Goal: Complete application form

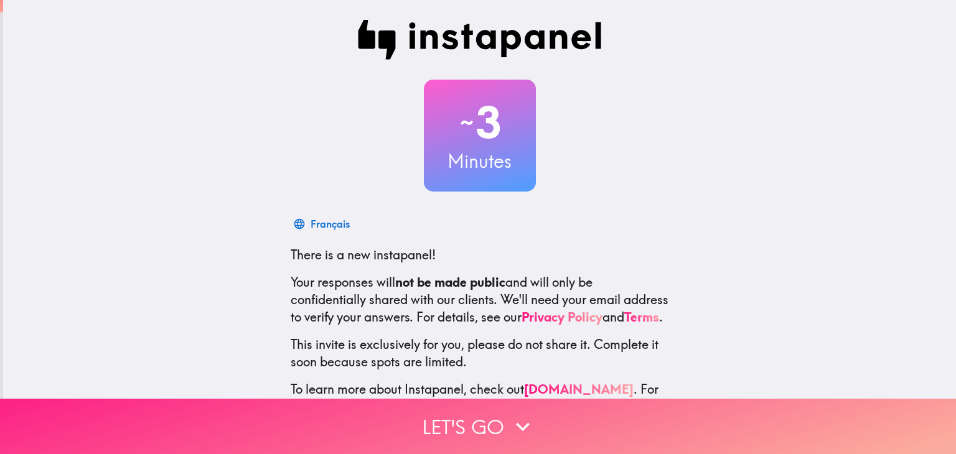
click at [520, 413] on icon "button" at bounding box center [522, 426] width 27 height 27
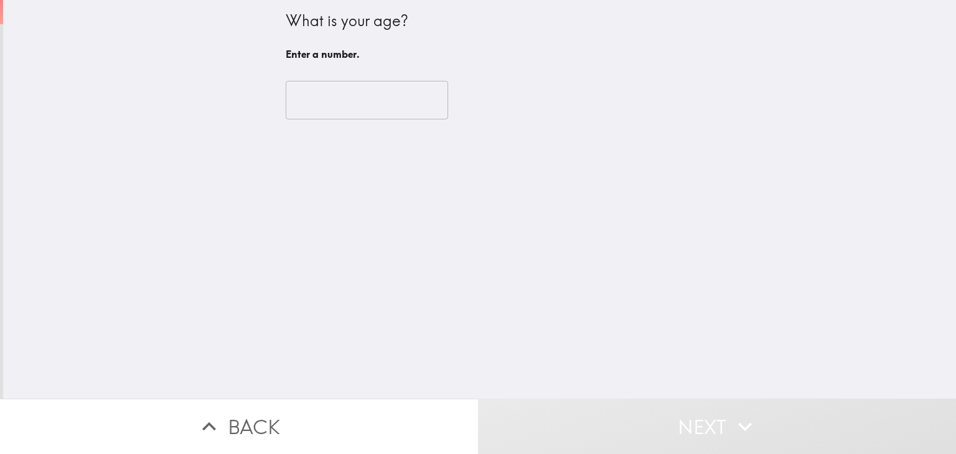
click at [389, 105] on input "number" at bounding box center [367, 100] width 162 height 39
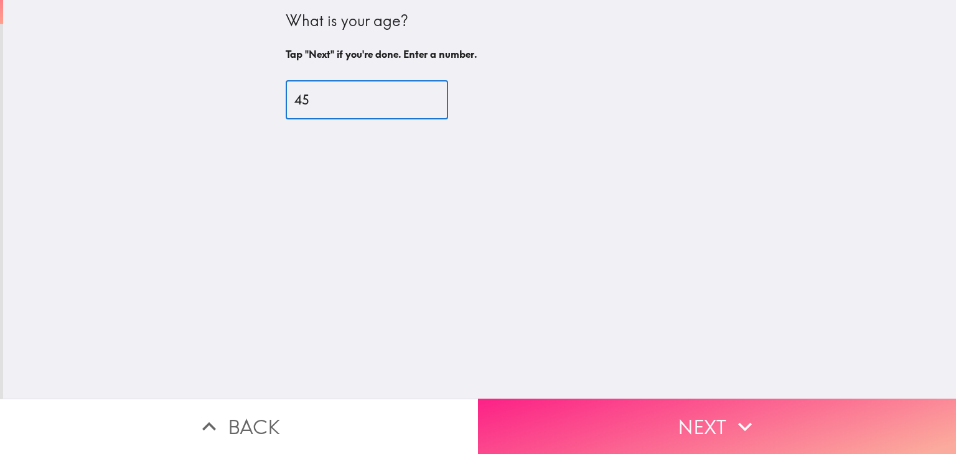
type input "45"
click at [698, 399] on button "Next" at bounding box center [717, 426] width 478 height 55
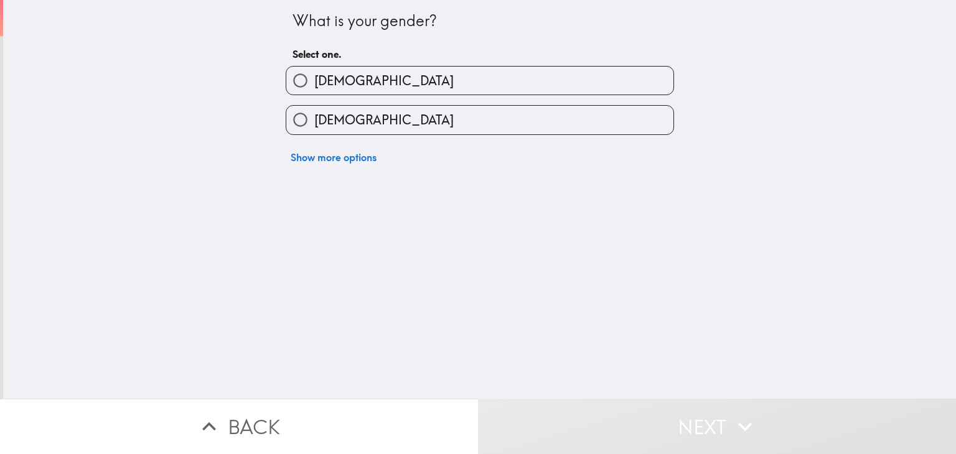
click at [537, 84] on label "[DEMOGRAPHIC_DATA]" at bounding box center [479, 81] width 387 height 28
click at [314, 84] on input "[DEMOGRAPHIC_DATA]" at bounding box center [300, 81] width 28 height 28
radio input "true"
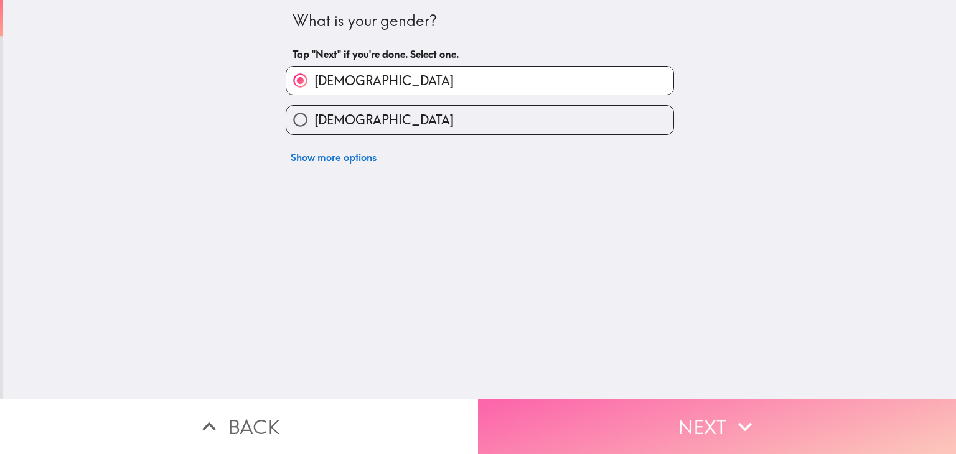
click at [655, 399] on button "Next" at bounding box center [717, 426] width 478 height 55
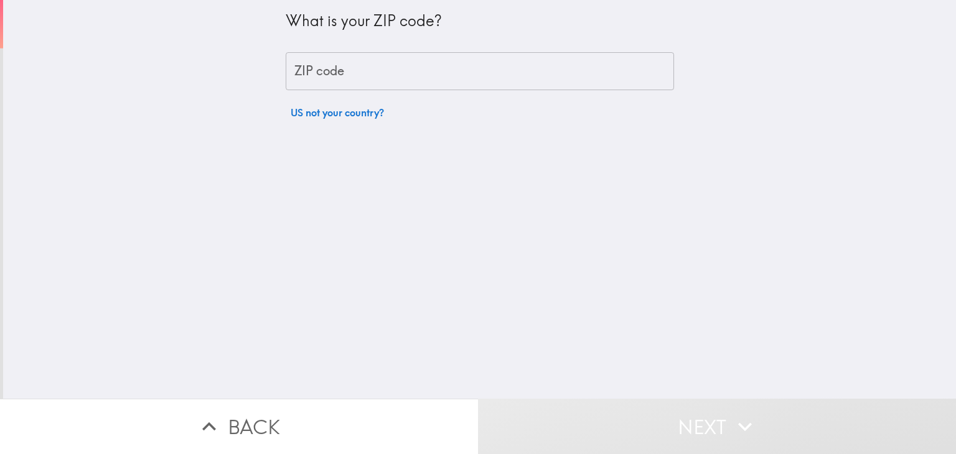
click at [419, 91] on div "What is your ZIP code? ZIP code ZIP code US not your country?" at bounding box center [480, 62] width 388 height 125
click at [446, 68] on input "ZIP code" at bounding box center [480, 71] width 388 height 39
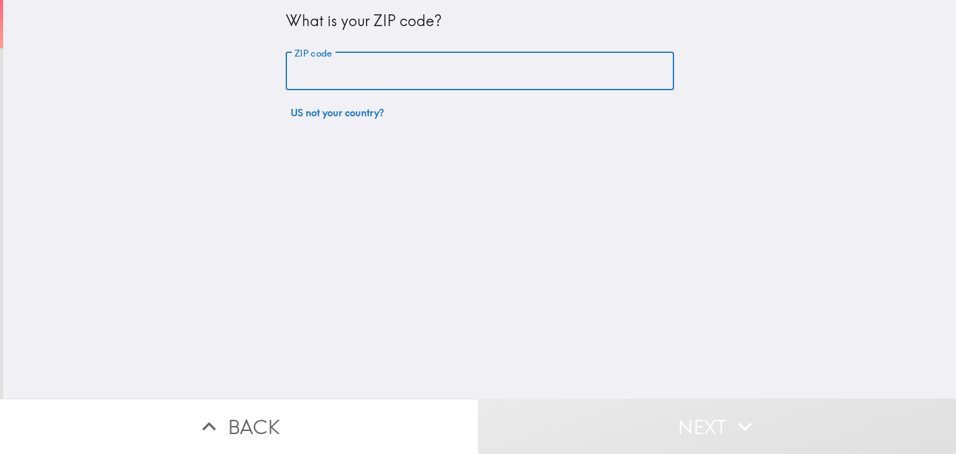
type input "37076"
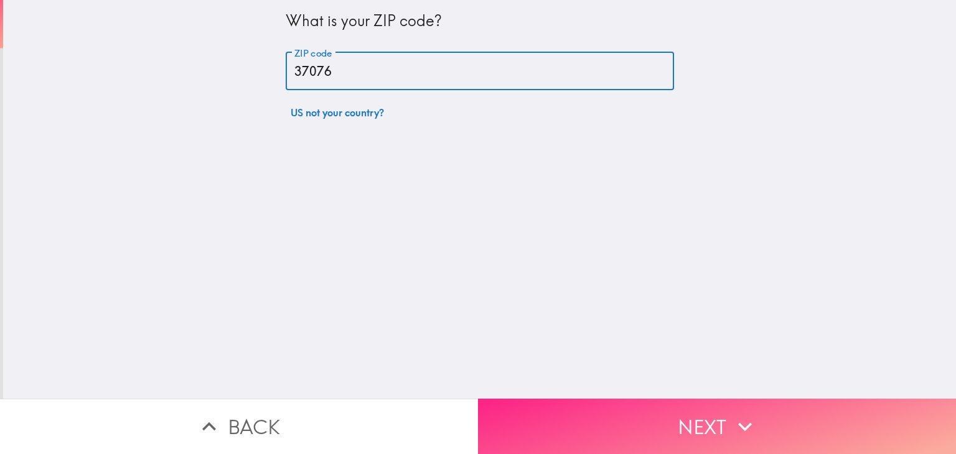
click at [583, 412] on button "Next" at bounding box center [717, 426] width 478 height 55
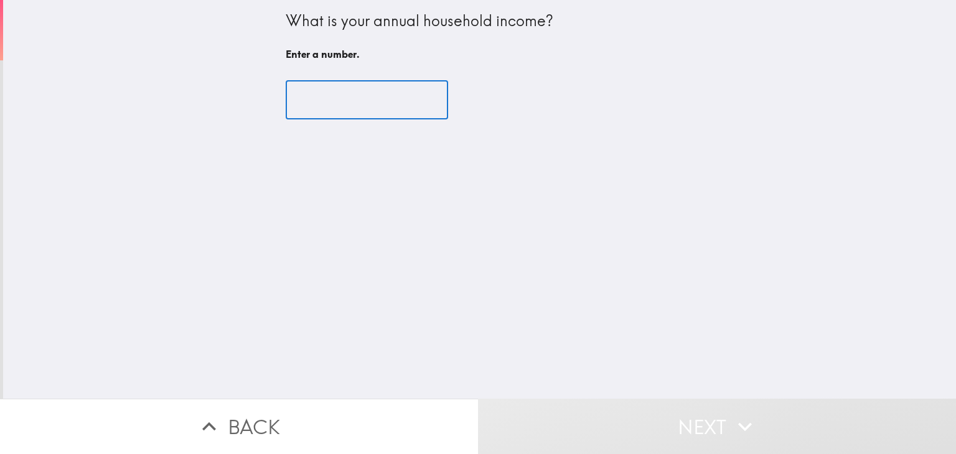
click at [385, 110] on input "number" at bounding box center [367, 100] width 162 height 39
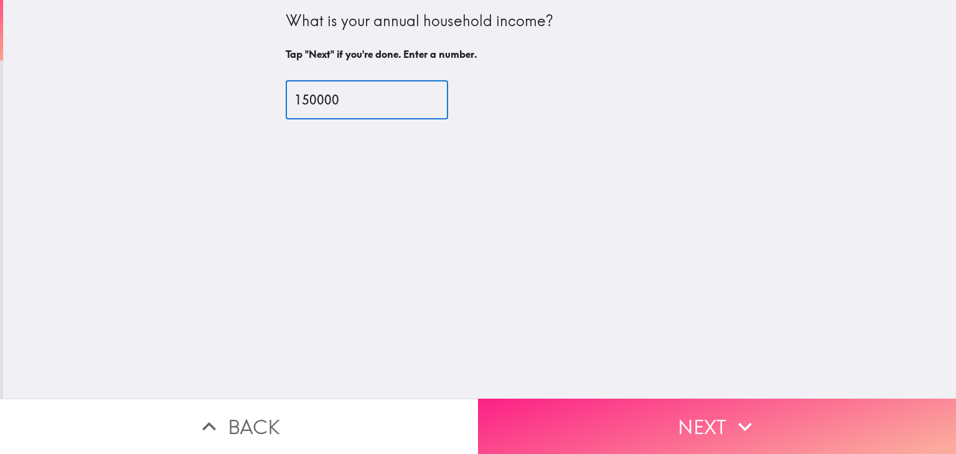
type input "150000"
click at [620, 412] on button "Next" at bounding box center [717, 426] width 478 height 55
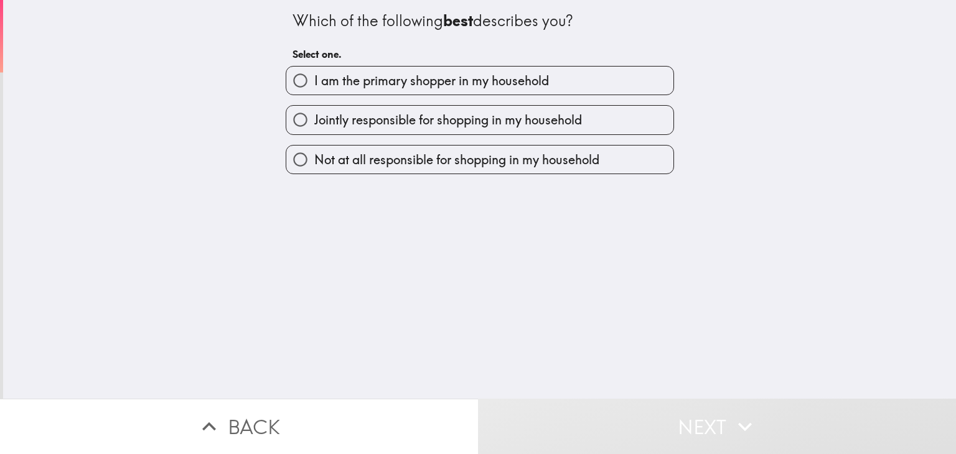
click at [493, 80] on span "I am the primary shopper in my household" at bounding box center [431, 80] width 235 height 17
click at [314, 80] on input "I am the primary shopper in my household" at bounding box center [300, 81] width 28 height 28
radio input "true"
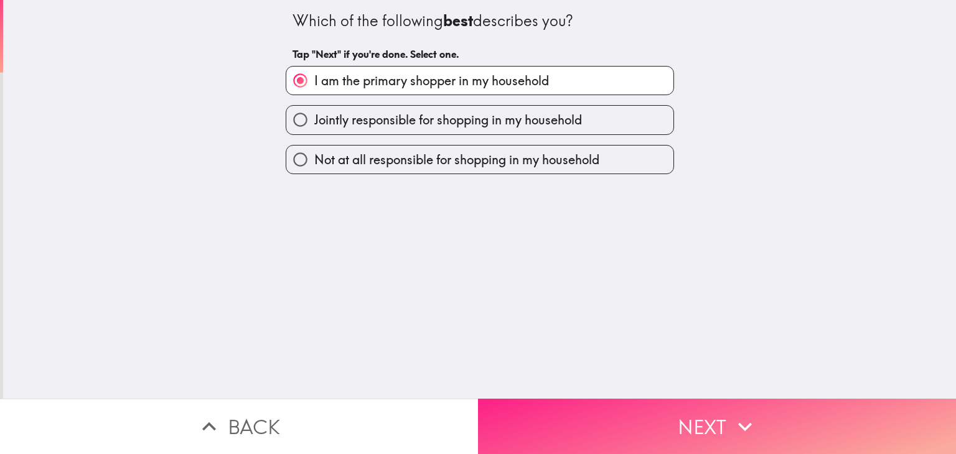
click at [675, 408] on button "Next" at bounding box center [717, 426] width 478 height 55
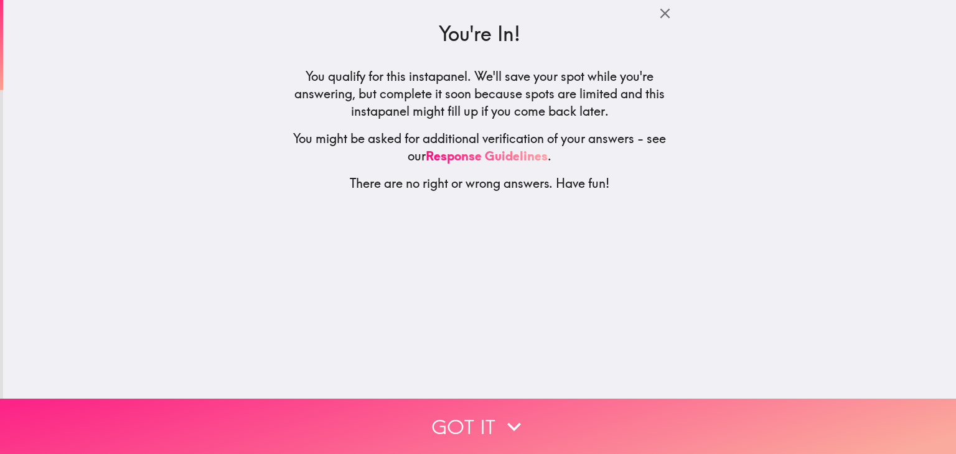
click at [494, 410] on button "Got it" at bounding box center [478, 426] width 956 height 55
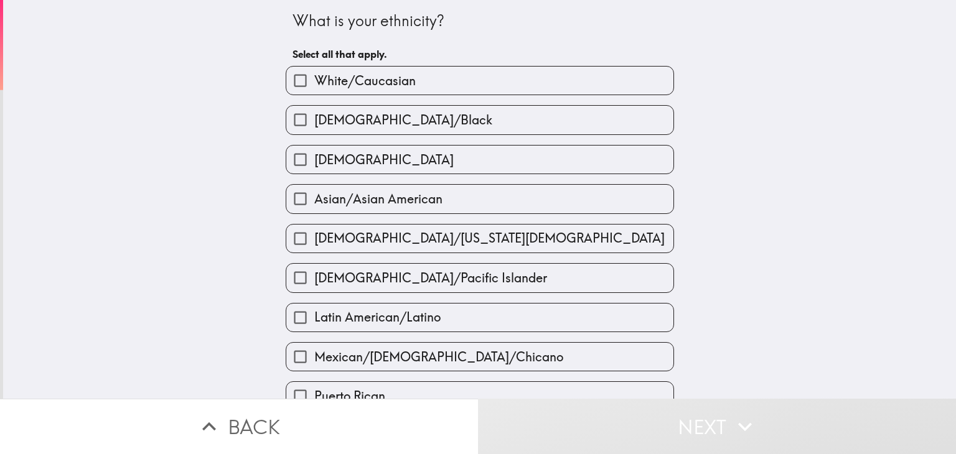
click at [475, 70] on label "White/Caucasian" at bounding box center [479, 81] width 387 height 28
click at [314, 70] on input "White/Caucasian" at bounding box center [300, 81] width 28 height 28
checkbox input "true"
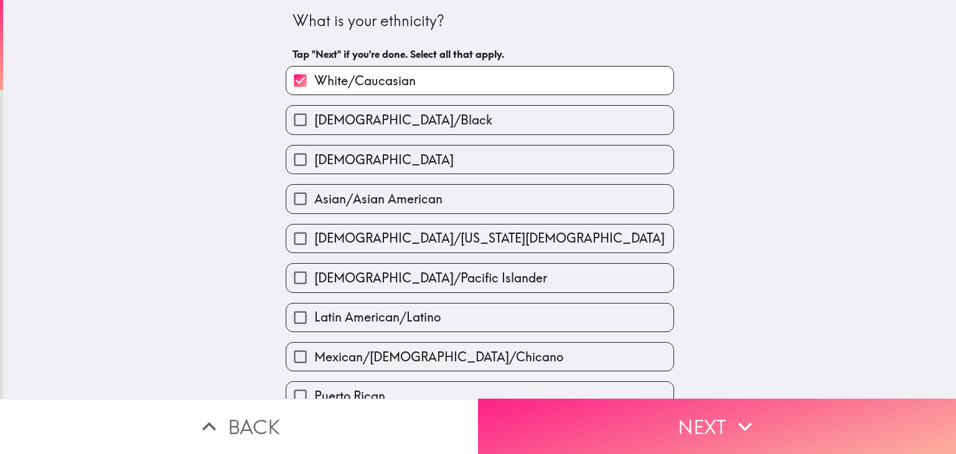
click at [600, 411] on button "Next" at bounding box center [717, 426] width 478 height 55
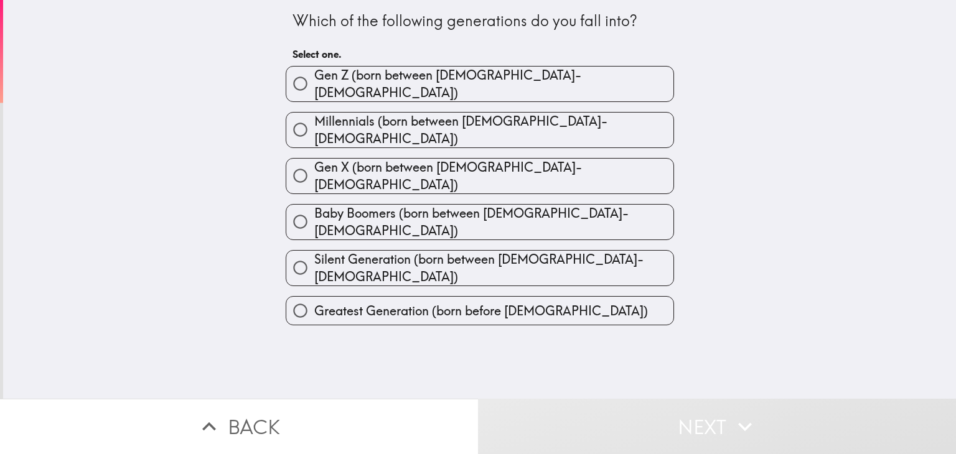
click at [503, 159] on label "Gen X (born between [DEMOGRAPHIC_DATA]-[DEMOGRAPHIC_DATA])" at bounding box center [479, 176] width 387 height 35
click at [314, 162] on input "Gen X (born between [DEMOGRAPHIC_DATA]-[DEMOGRAPHIC_DATA])" at bounding box center [300, 176] width 28 height 28
radio input "true"
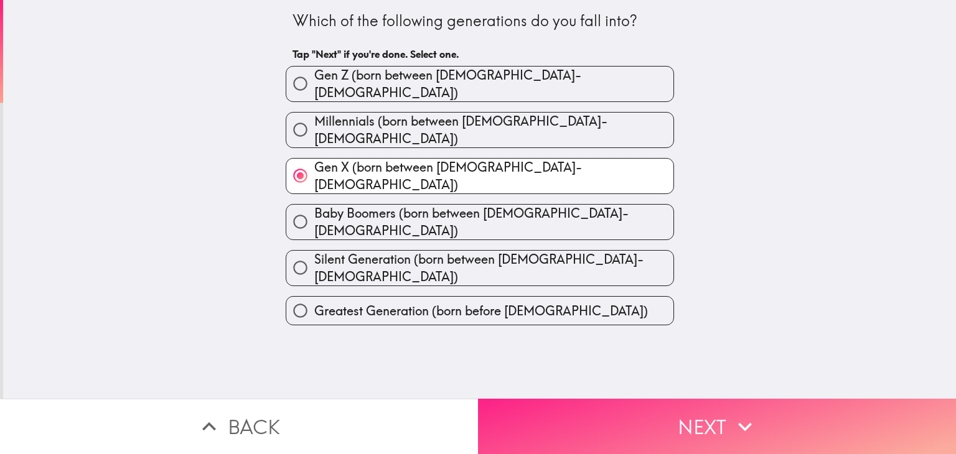
click at [599, 410] on button "Next" at bounding box center [717, 426] width 478 height 55
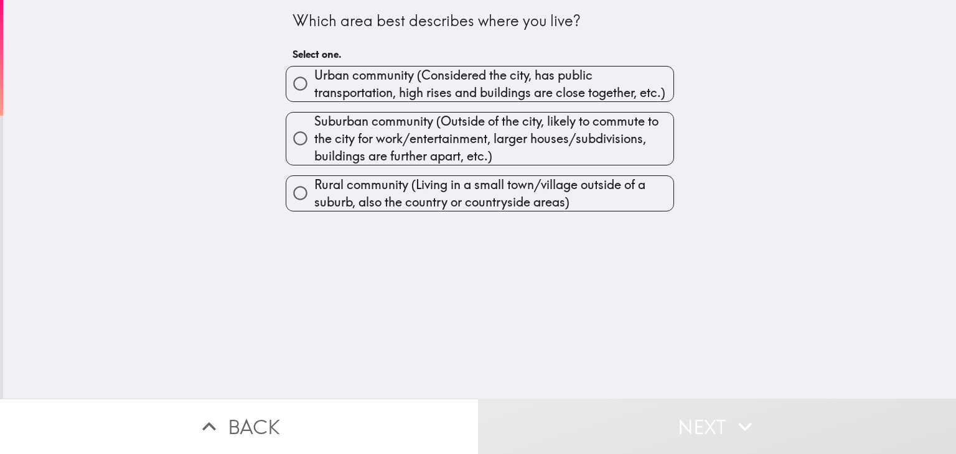
click at [514, 93] on span "Urban community (Considered the city, has public transportation, high rises and…" at bounding box center [493, 84] width 359 height 35
click at [314, 93] on input "Urban community (Considered the city, has public transportation, high rises and…" at bounding box center [300, 84] width 28 height 28
radio input "true"
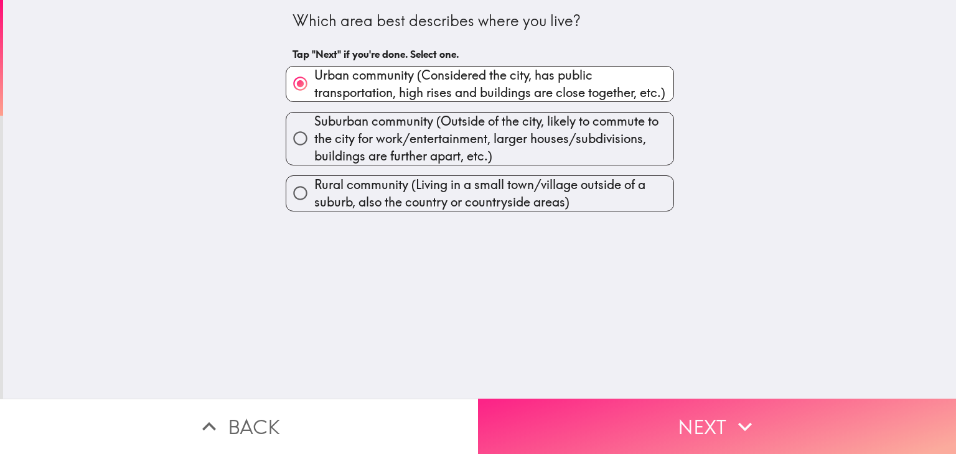
click at [621, 403] on button "Next" at bounding box center [717, 426] width 478 height 55
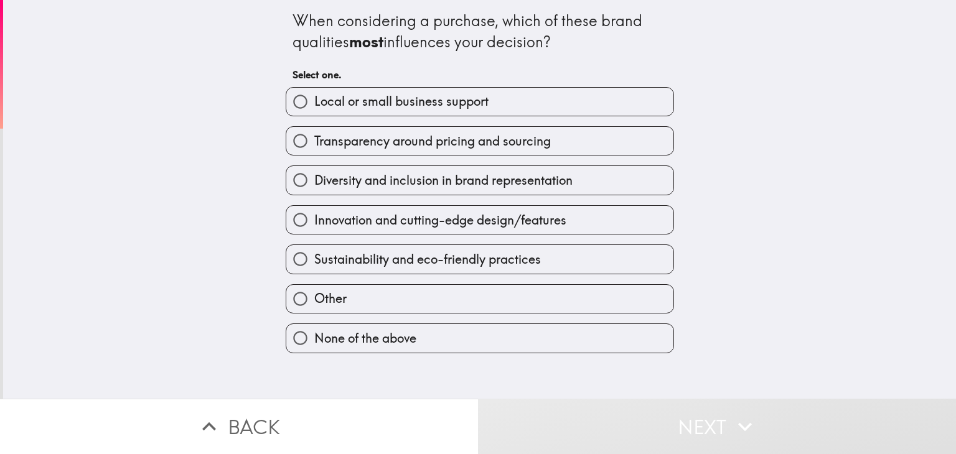
click at [485, 251] on span "Sustainability and eco-friendly practices" at bounding box center [427, 259] width 227 height 17
click at [314, 250] on input "Sustainability and eco-friendly practices" at bounding box center [300, 259] width 28 height 28
radio input "true"
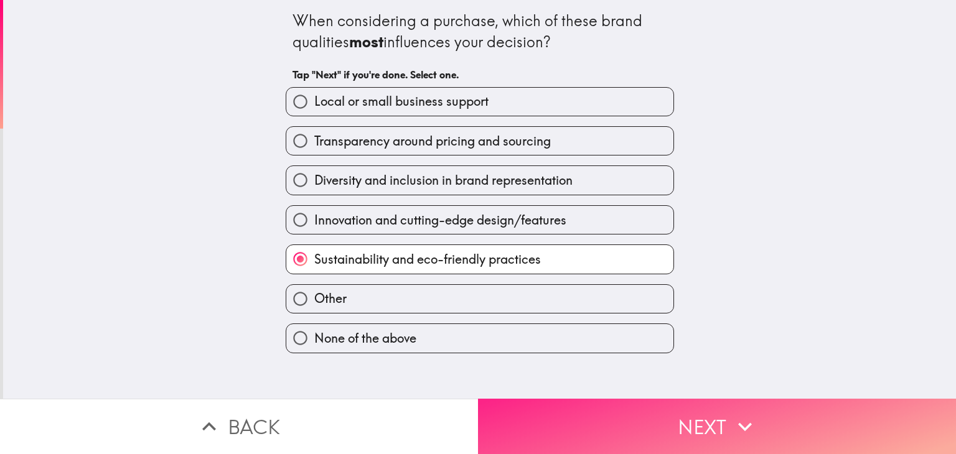
click at [622, 403] on button "Next" at bounding box center [717, 426] width 478 height 55
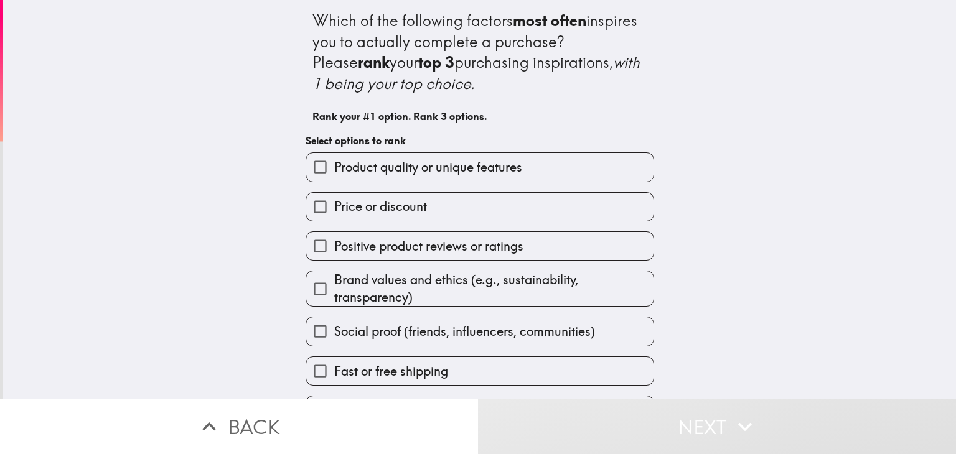
click at [446, 242] on span "Positive product reviews or ratings" at bounding box center [428, 246] width 189 height 17
click at [334, 242] on input "Positive product reviews or ratings" at bounding box center [320, 246] width 28 height 28
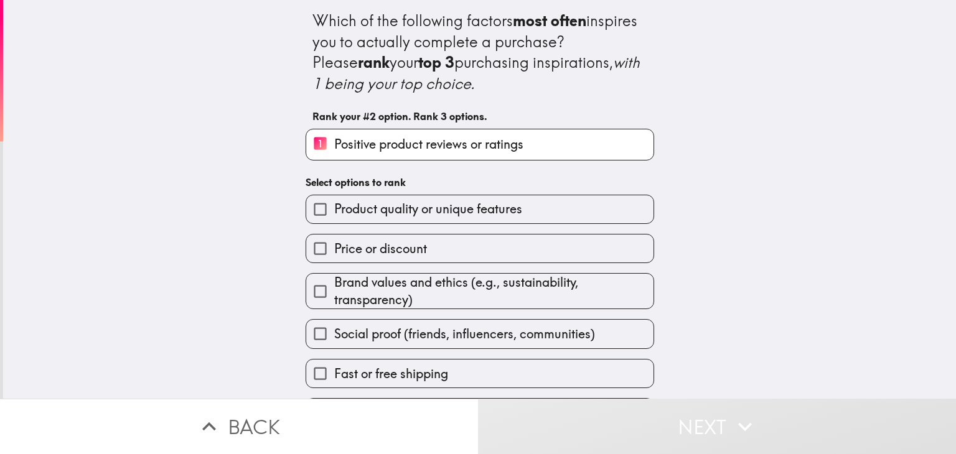
click at [451, 289] on span "Brand values and ethics (e.g., sustainability, transparency)" at bounding box center [493, 291] width 319 height 35
click at [334, 289] on input "Brand values and ethics (e.g., sustainability, transparency)" at bounding box center [320, 292] width 28 height 28
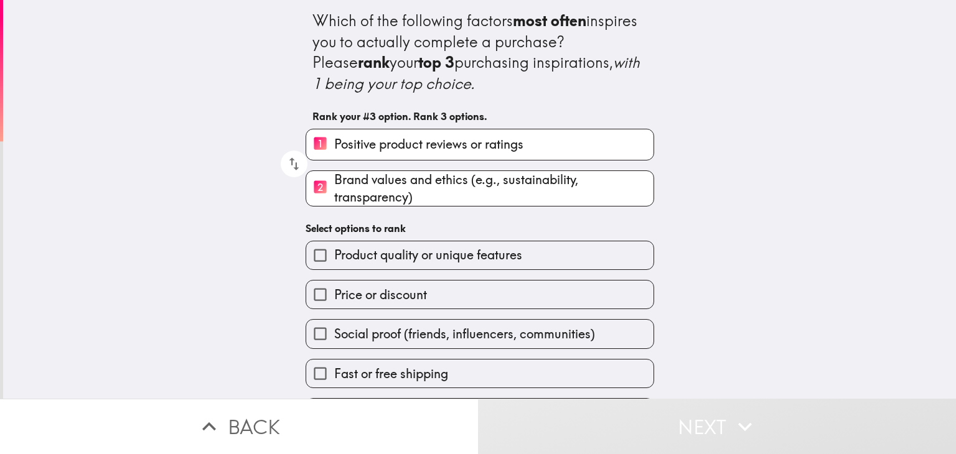
click at [408, 290] on span "Price or discount" at bounding box center [380, 294] width 93 height 17
click at [334, 290] on input "Price or discount" at bounding box center [320, 295] width 28 height 28
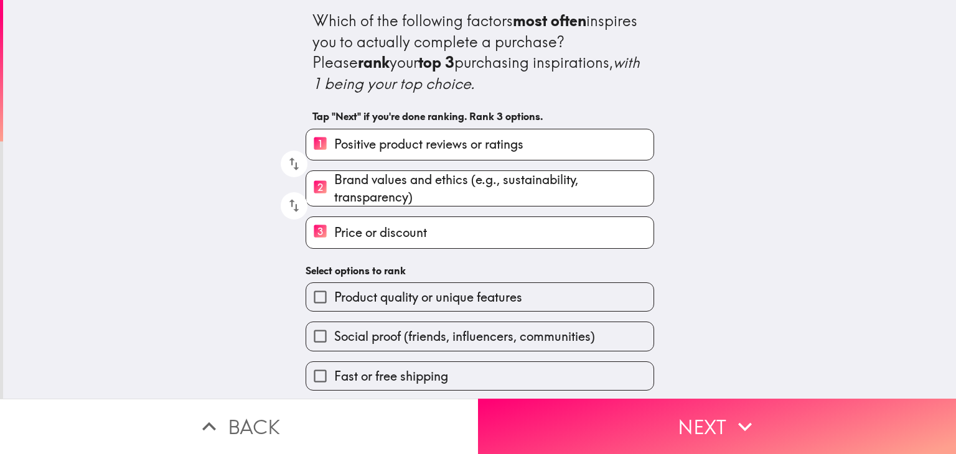
click at [453, 236] on label "3 Price or discount" at bounding box center [479, 232] width 347 height 30
click at [334, 236] on input "3 Price or discount" at bounding box center [320, 232] width 28 height 30
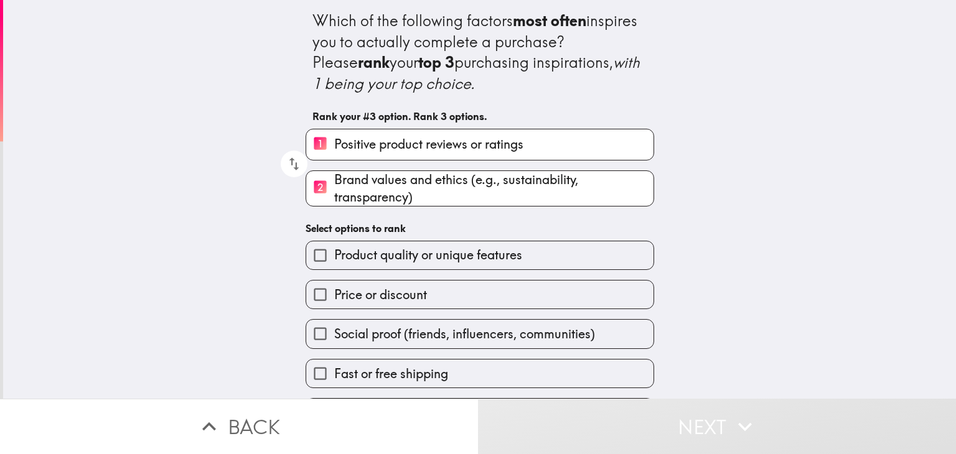
click at [441, 259] on span "Product quality or unique features" at bounding box center [428, 254] width 188 height 17
click at [334, 259] on input "Product quality or unique features" at bounding box center [320, 255] width 28 height 28
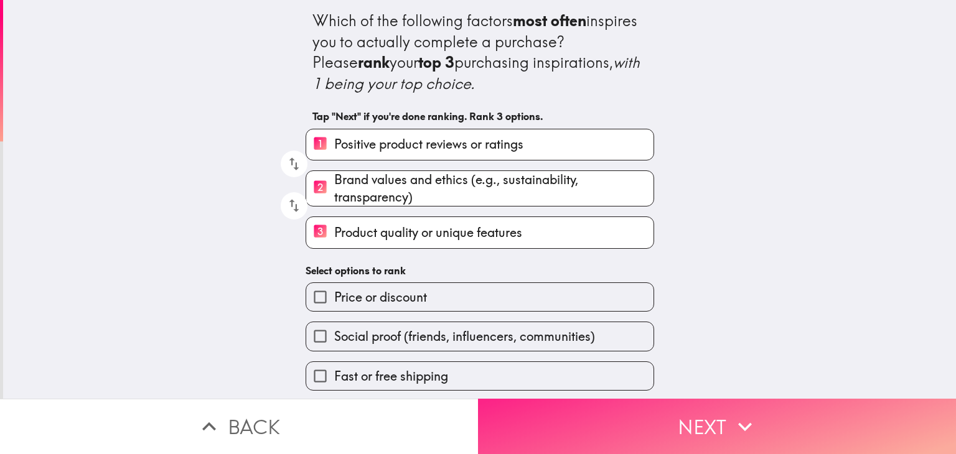
click at [564, 409] on button "Next" at bounding box center [717, 426] width 478 height 55
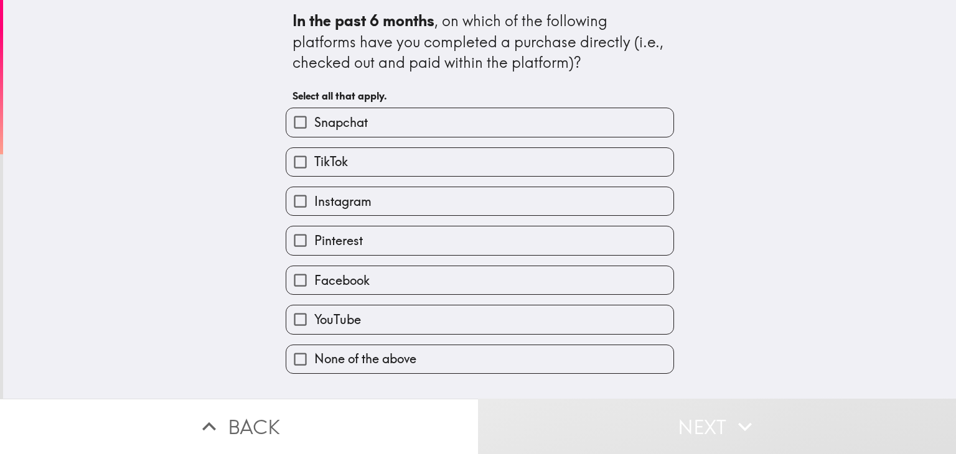
click at [406, 277] on label "Facebook" at bounding box center [479, 280] width 387 height 28
click at [314, 277] on input "Facebook" at bounding box center [300, 280] width 28 height 28
checkbox input "true"
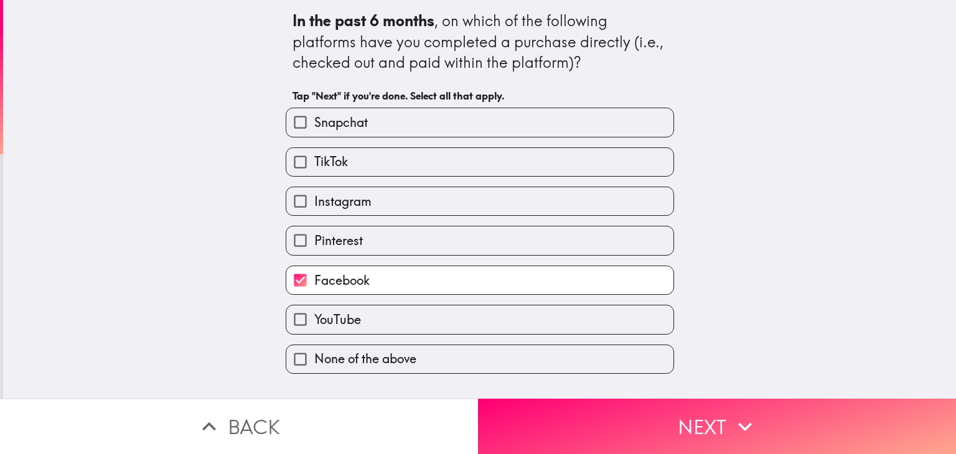
click at [435, 159] on label "TikTok" at bounding box center [479, 162] width 387 height 28
click at [314, 159] on input "TikTok" at bounding box center [300, 162] width 28 height 28
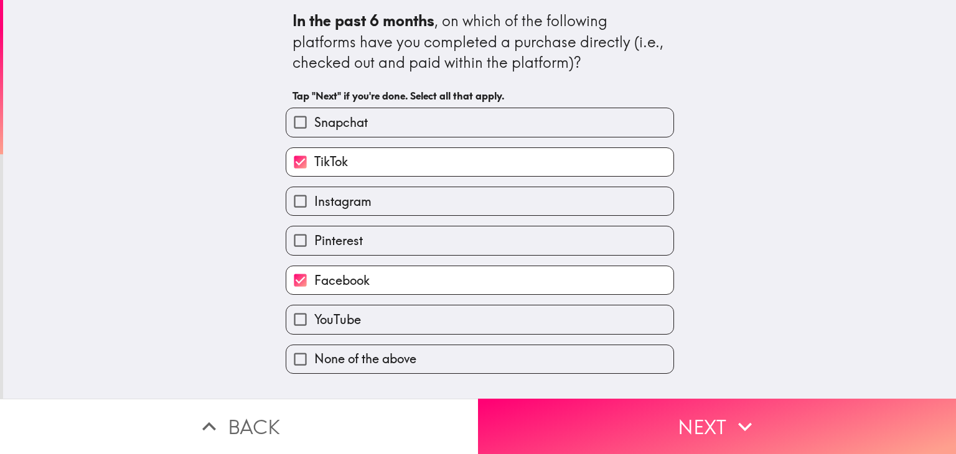
click at [439, 169] on label "TikTok" at bounding box center [479, 162] width 387 height 28
click at [314, 169] on input "TikTok" at bounding box center [300, 162] width 28 height 28
checkbox input "false"
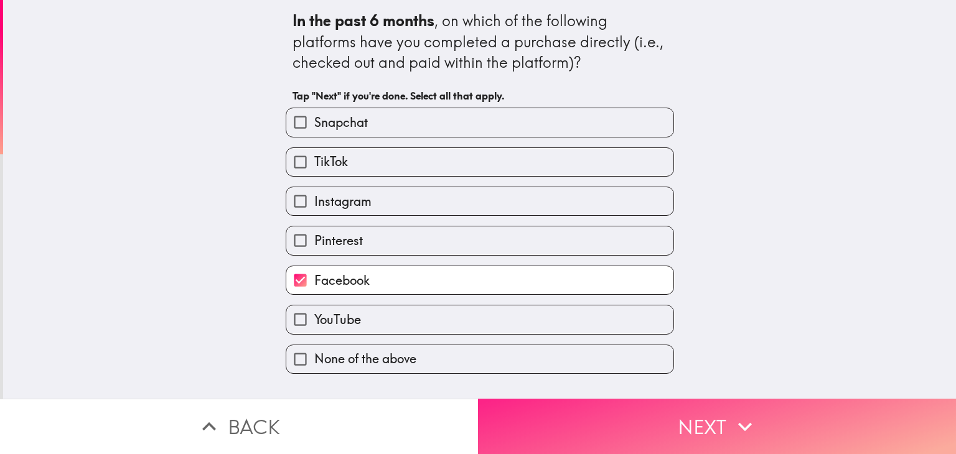
click at [588, 400] on button "Next" at bounding box center [717, 426] width 478 height 55
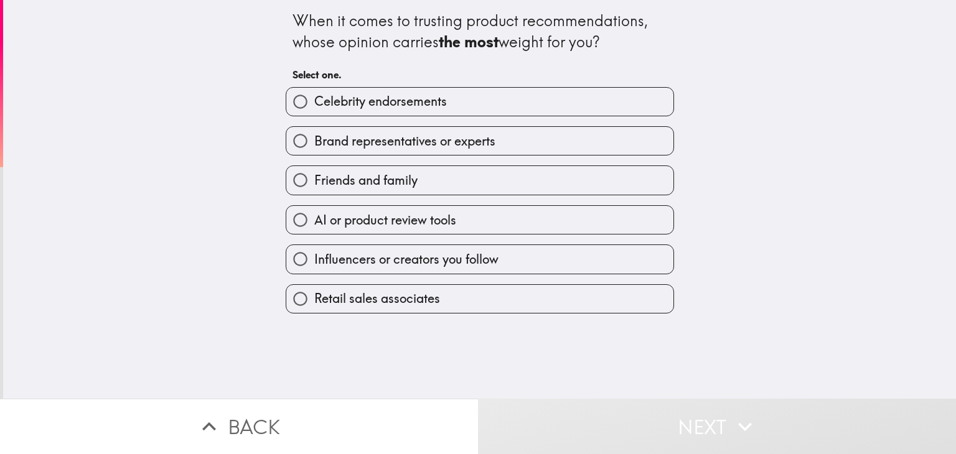
click at [464, 177] on label "Friends and family" at bounding box center [479, 180] width 387 height 28
click at [314, 177] on input "Friends and family" at bounding box center [300, 180] width 28 height 28
radio input "true"
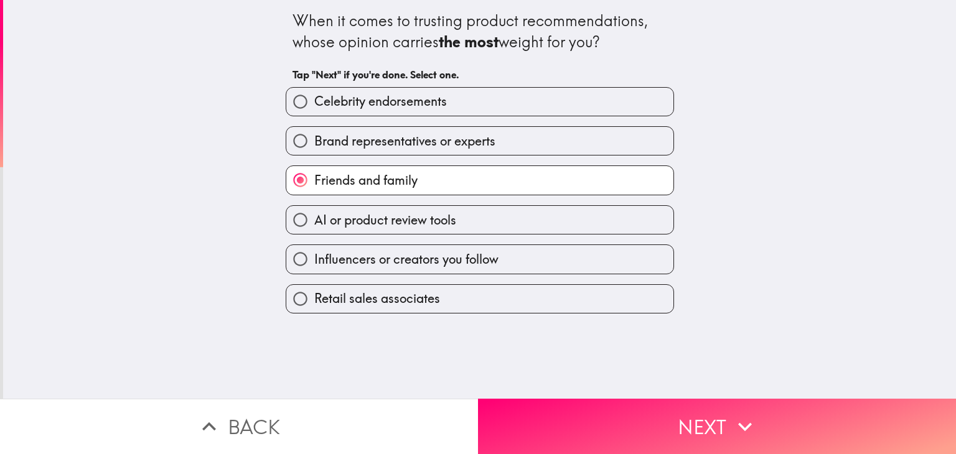
click at [490, 153] on label "Brand representatives or experts" at bounding box center [479, 141] width 387 height 28
click at [314, 153] on input "Brand representatives or experts" at bounding box center [300, 141] width 28 height 28
radio input "true"
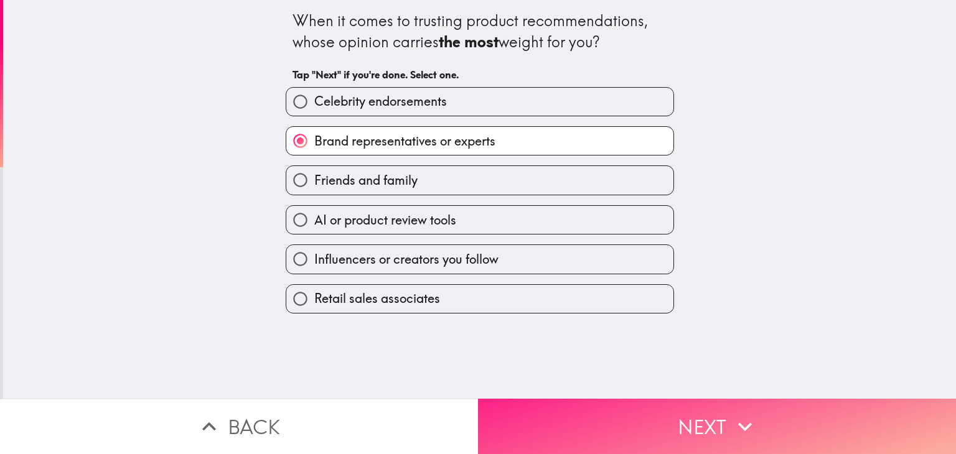
click at [556, 399] on button "Next" at bounding box center [717, 426] width 478 height 55
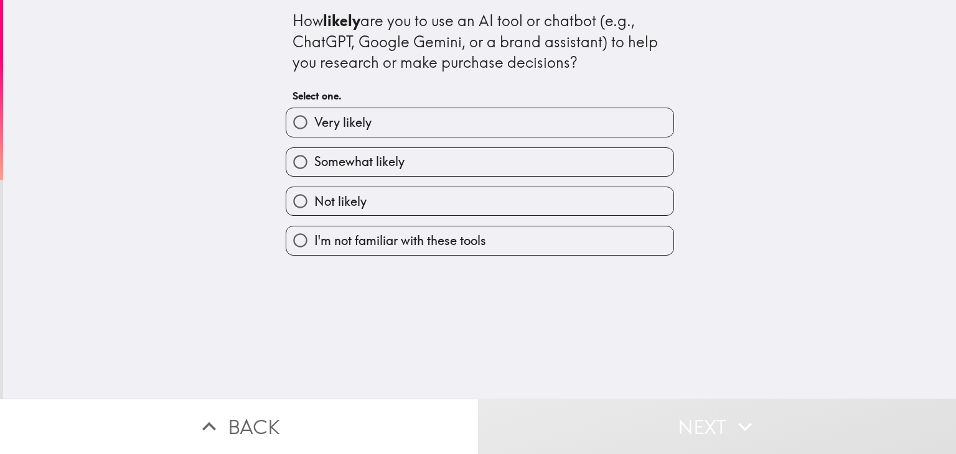
click at [473, 157] on label "Somewhat likely" at bounding box center [479, 162] width 387 height 28
click at [314, 157] on input "Somewhat likely" at bounding box center [300, 162] width 28 height 28
radio input "true"
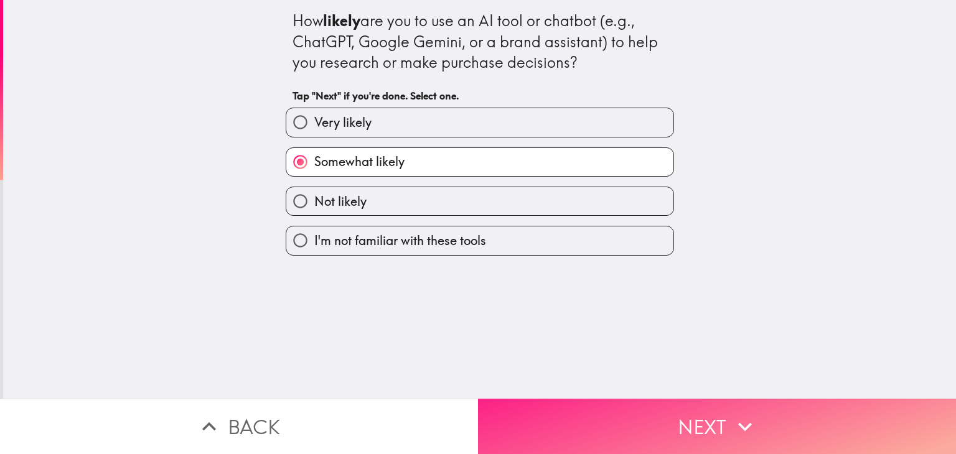
click at [584, 410] on button "Next" at bounding box center [717, 426] width 478 height 55
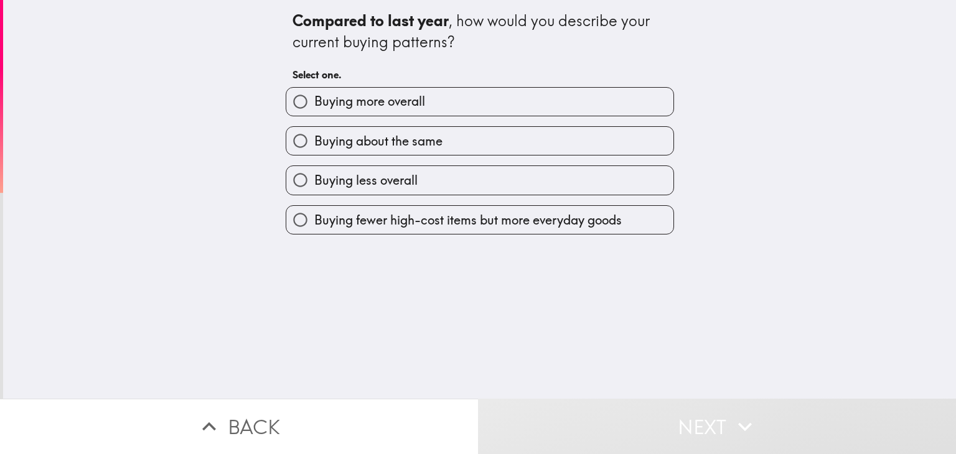
click at [493, 146] on label "Buying about the same" at bounding box center [479, 141] width 387 height 28
click at [314, 146] on input "Buying about the same" at bounding box center [300, 141] width 28 height 28
radio input "true"
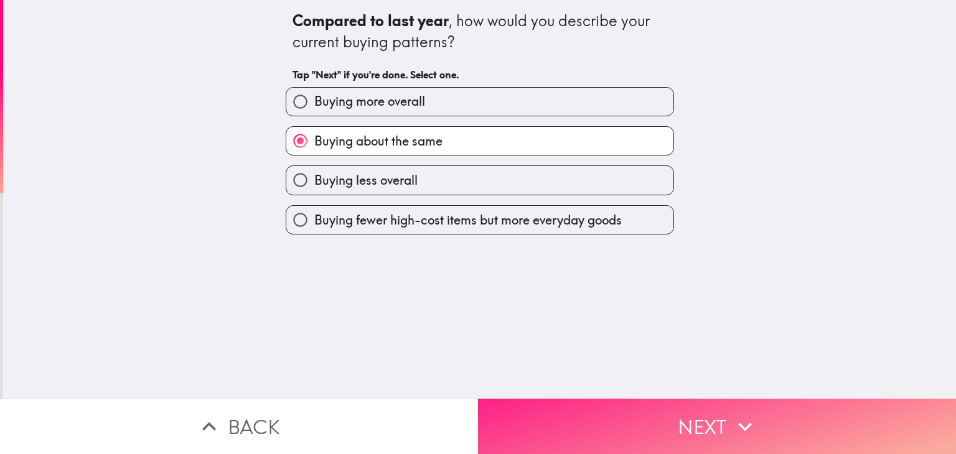
click at [575, 403] on button "Next" at bounding box center [717, 426] width 478 height 55
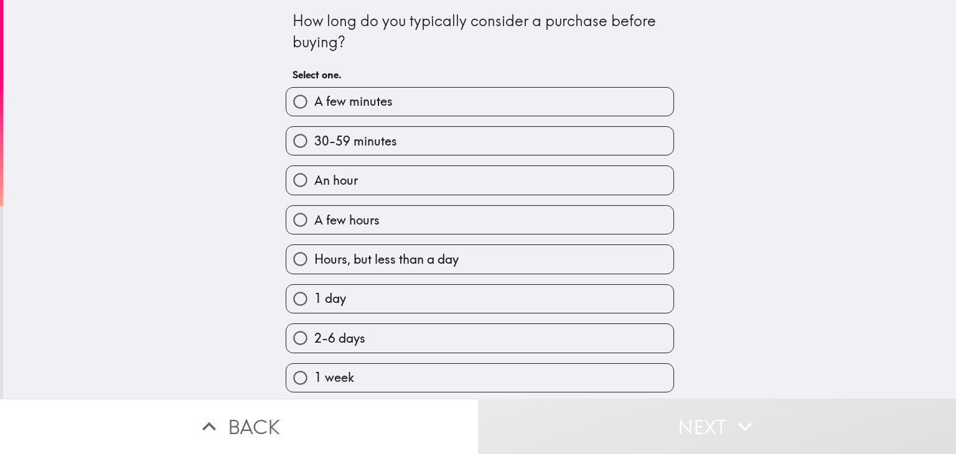
click at [413, 148] on label "30-59 minutes" at bounding box center [479, 141] width 387 height 28
click at [314, 148] on input "30-59 minutes" at bounding box center [300, 141] width 28 height 28
radio input "true"
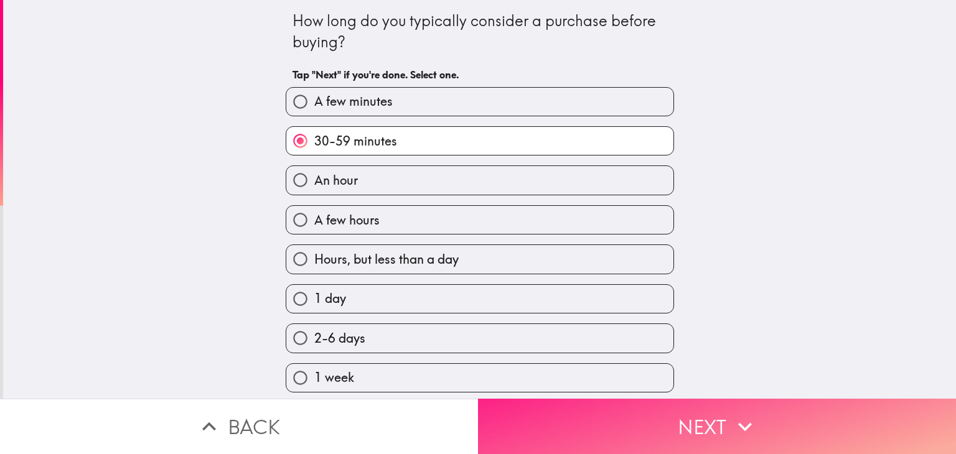
click at [716, 406] on button "Next" at bounding box center [717, 426] width 478 height 55
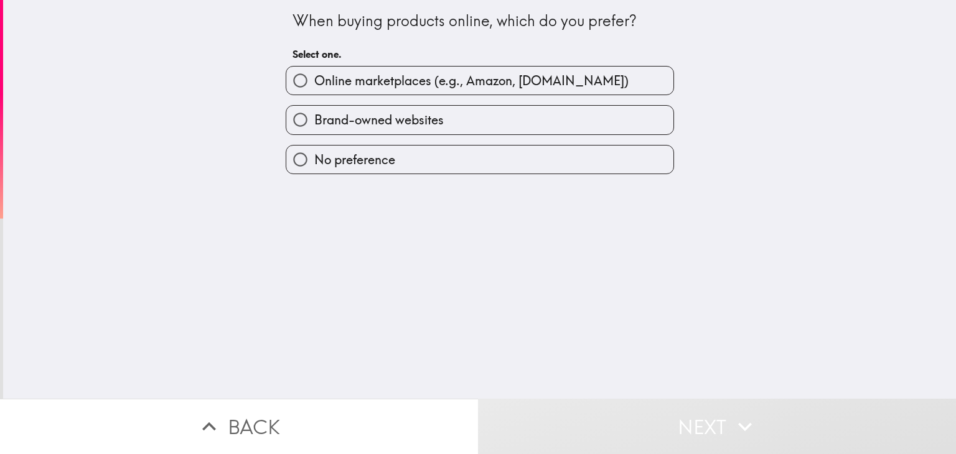
click at [531, 82] on span "Online marketplaces (e.g., Amazon, [DOMAIN_NAME])" at bounding box center [471, 80] width 314 height 17
click at [314, 82] on input "Online marketplaces (e.g., Amazon, [DOMAIN_NAME])" at bounding box center [300, 81] width 28 height 28
radio input "true"
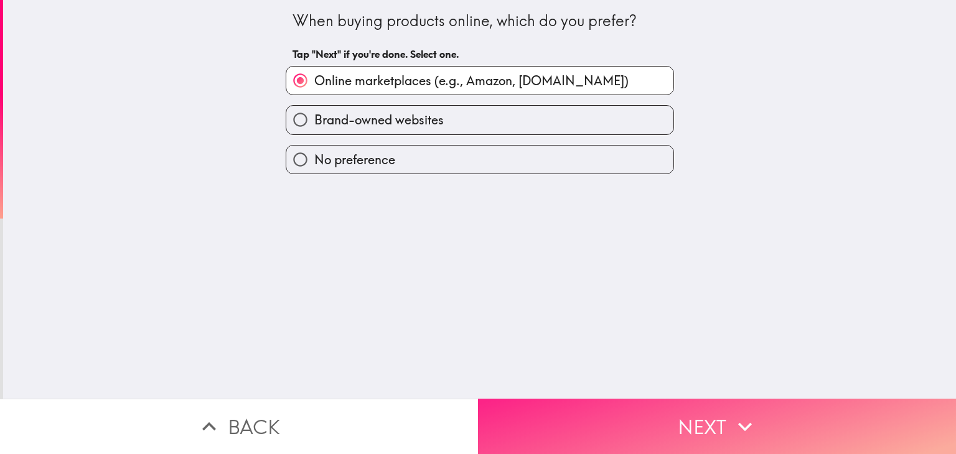
click at [631, 409] on button "Next" at bounding box center [717, 426] width 478 height 55
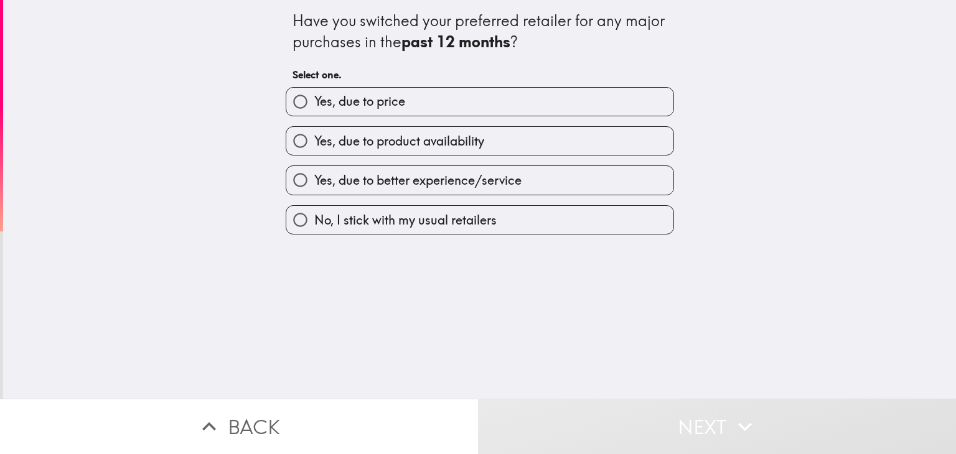
click at [520, 182] on label "Yes, due to better experience/service" at bounding box center [479, 180] width 387 height 28
click at [314, 182] on input "Yes, due to better experience/service" at bounding box center [300, 180] width 28 height 28
radio input "true"
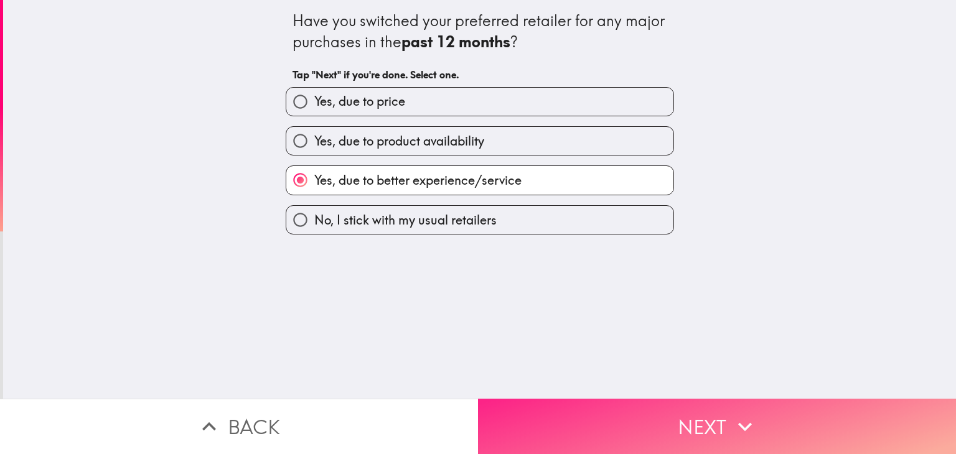
click at [591, 413] on button "Next" at bounding box center [717, 426] width 478 height 55
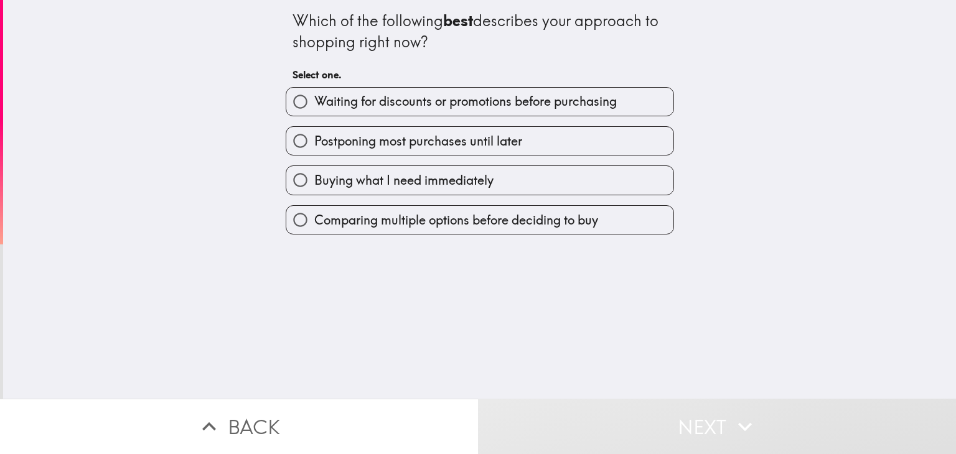
click at [540, 177] on label "Buying what I need immediately" at bounding box center [479, 180] width 387 height 28
click at [314, 177] on input "Buying what I need immediately" at bounding box center [300, 180] width 28 height 28
radio input "true"
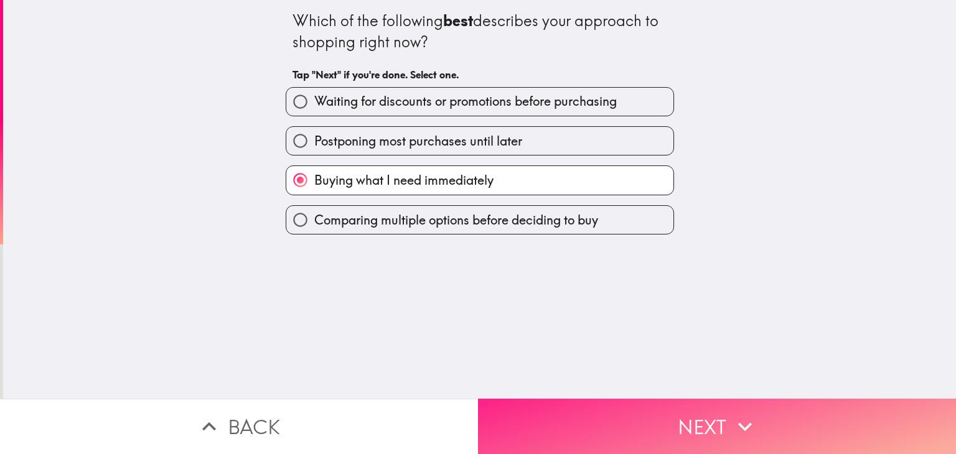
click at [619, 416] on button "Next" at bounding box center [717, 426] width 478 height 55
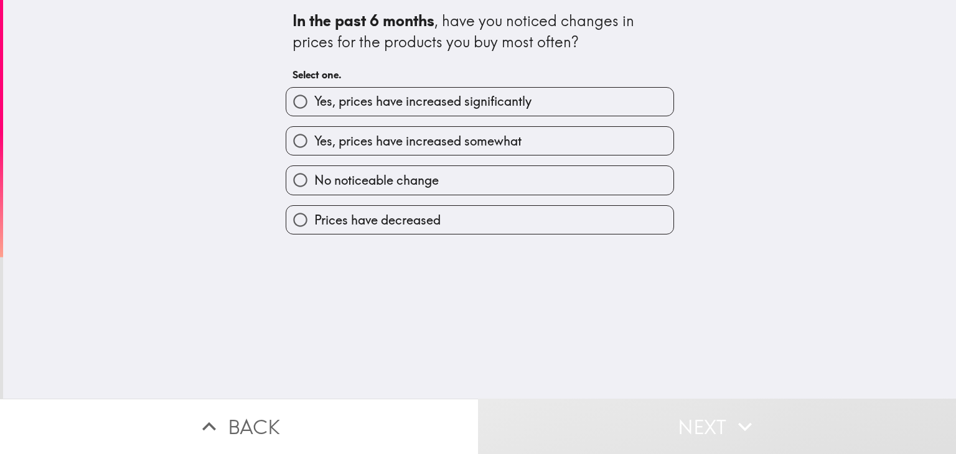
click at [541, 140] on label "Yes, prices have increased somewhat" at bounding box center [479, 141] width 387 height 28
click at [314, 140] on input "Yes, prices have increased somewhat" at bounding box center [300, 141] width 28 height 28
radio input "true"
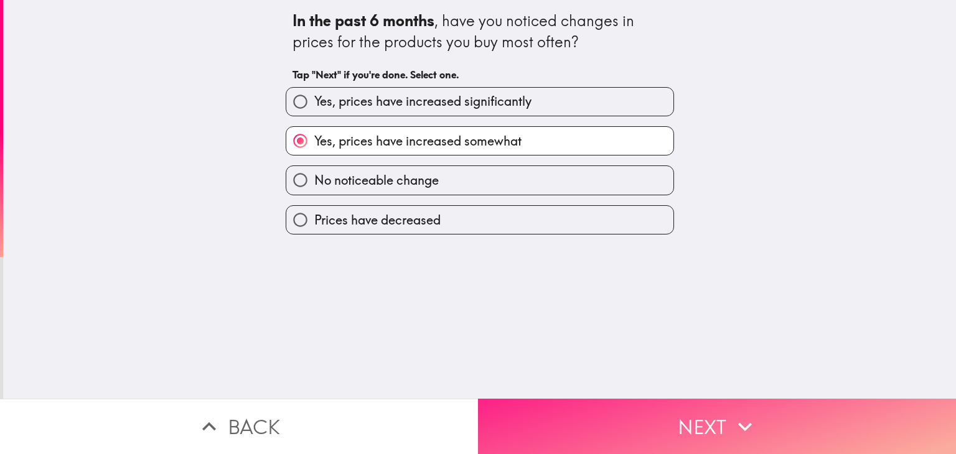
click at [600, 400] on button "Next" at bounding box center [717, 426] width 478 height 55
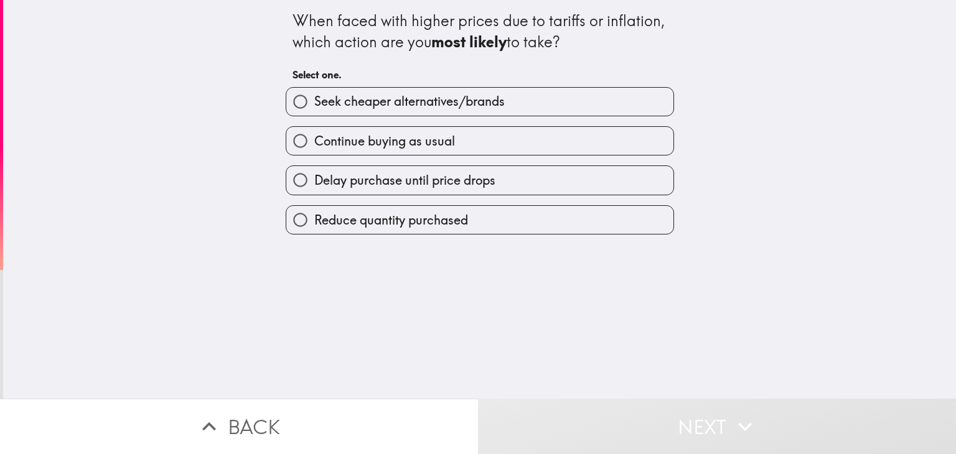
click at [543, 145] on label "Continue buying as usual" at bounding box center [479, 141] width 387 height 28
click at [314, 145] on input "Continue buying as usual" at bounding box center [300, 141] width 28 height 28
radio input "true"
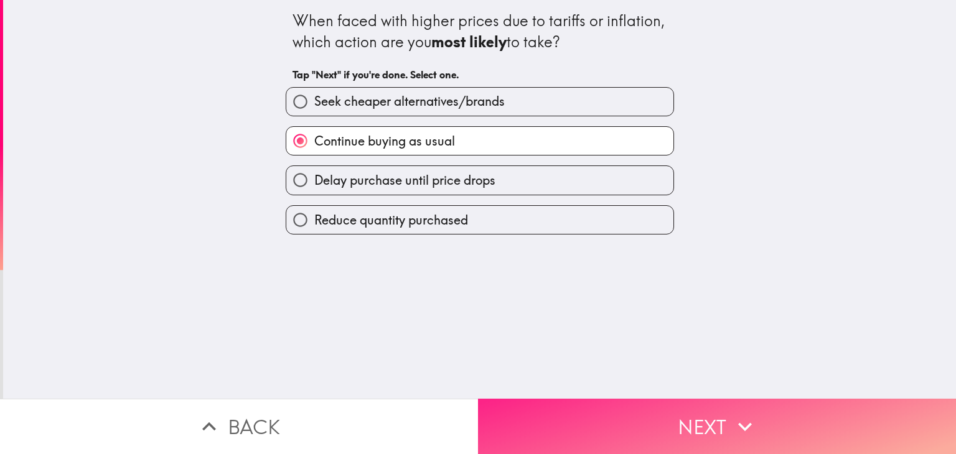
click at [623, 420] on button "Next" at bounding box center [717, 426] width 478 height 55
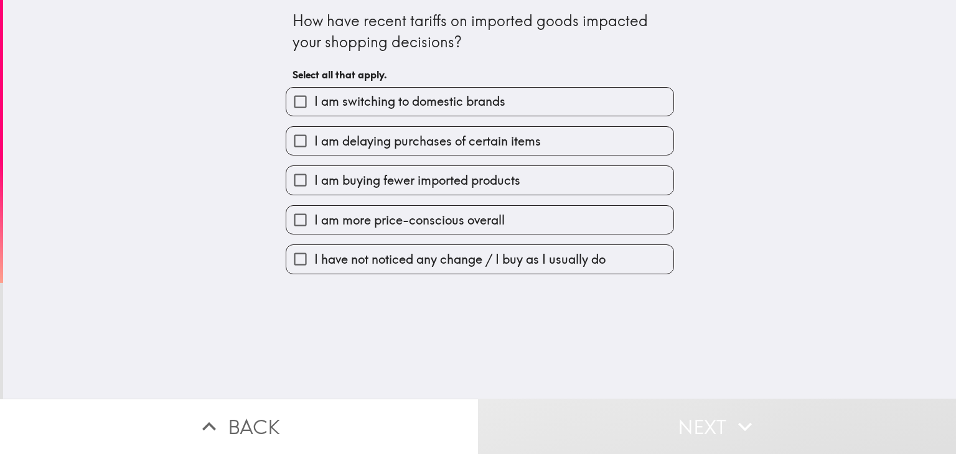
click at [567, 254] on span "I have not noticed any change / I buy as I usually do" at bounding box center [459, 259] width 291 height 17
click at [314, 254] on input "I have not noticed any change / I buy as I usually do" at bounding box center [300, 259] width 28 height 28
checkbox input "true"
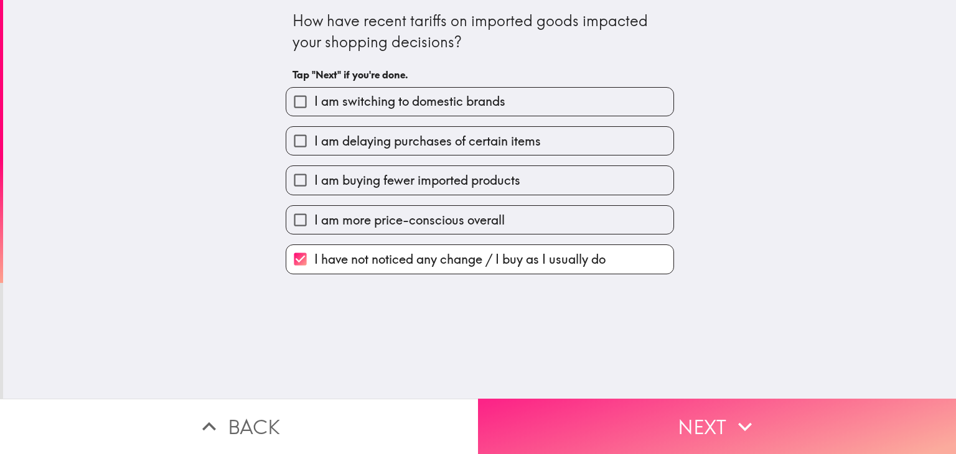
click at [636, 411] on button "Next" at bounding box center [717, 426] width 478 height 55
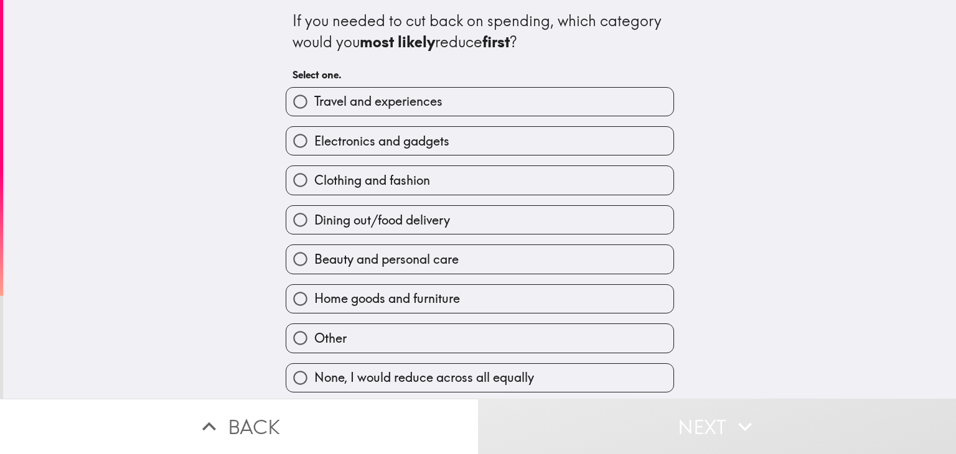
click at [525, 143] on label "Electronics and gadgets" at bounding box center [479, 141] width 387 height 28
click at [314, 143] on input "Electronics and gadgets" at bounding box center [300, 141] width 28 height 28
radio input "true"
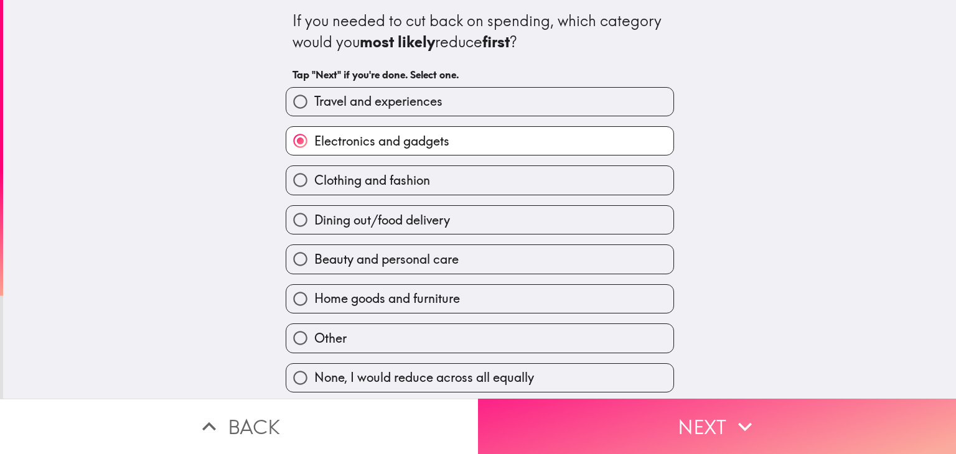
click at [615, 409] on button "Next" at bounding box center [717, 426] width 478 height 55
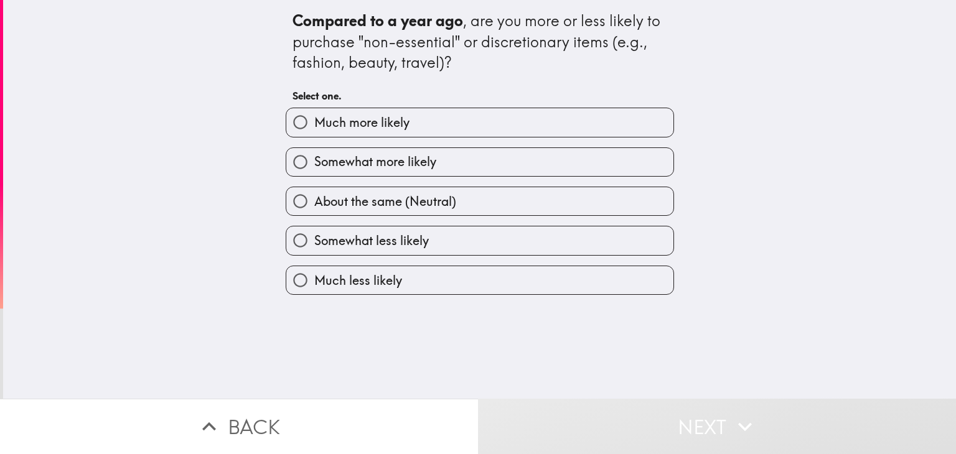
click at [543, 161] on label "Somewhat more likely" at bounding box center [479, 162] width 387 height 28
click at [314, 161] on input "Somewhat more likely" at bounding box center [300, 162] width 28 height 28
radio input "true"
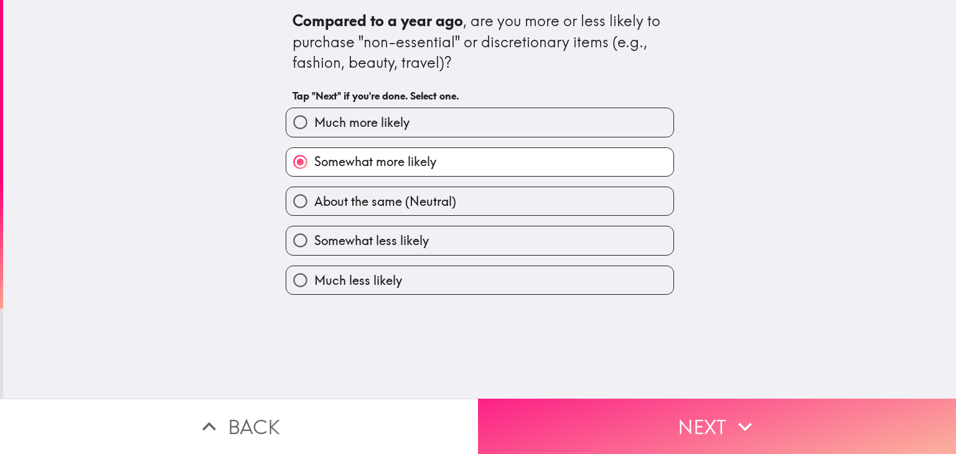
click at [617, 414] on button "Next" at bounding box center [717, 426] width 478 height 55
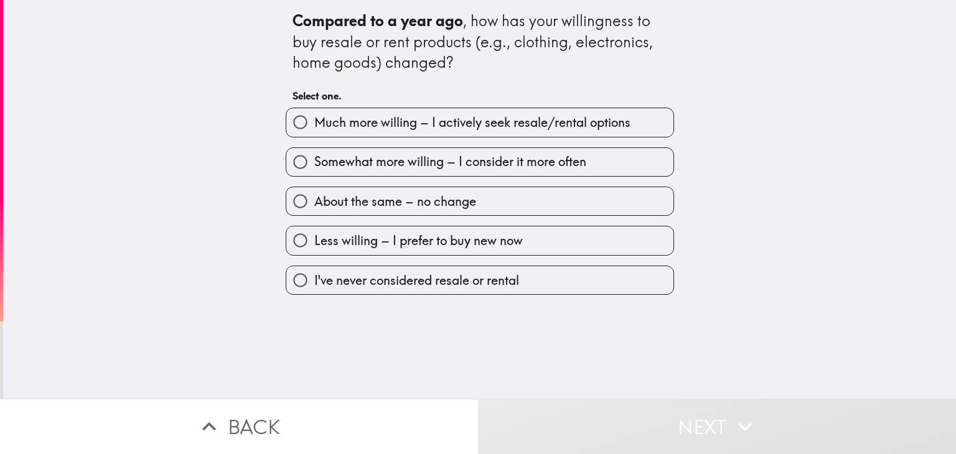
click at [507, 168] on span "Somewhat more willing – I consider it more often" at bounding box center [450, 161] width 272 height 17
click at [314, 168] on input "Somewhat more willing – I consider it more often" at bounding box center [300, 162] width 28 height 28
radio input "true"
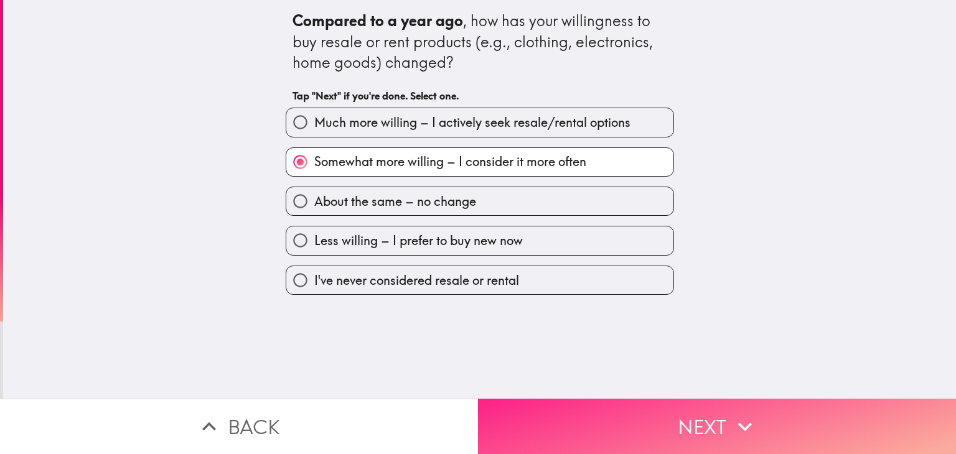
click at [579, 414] on button "Next" at bounding box center [717, 426] width 478 height 55
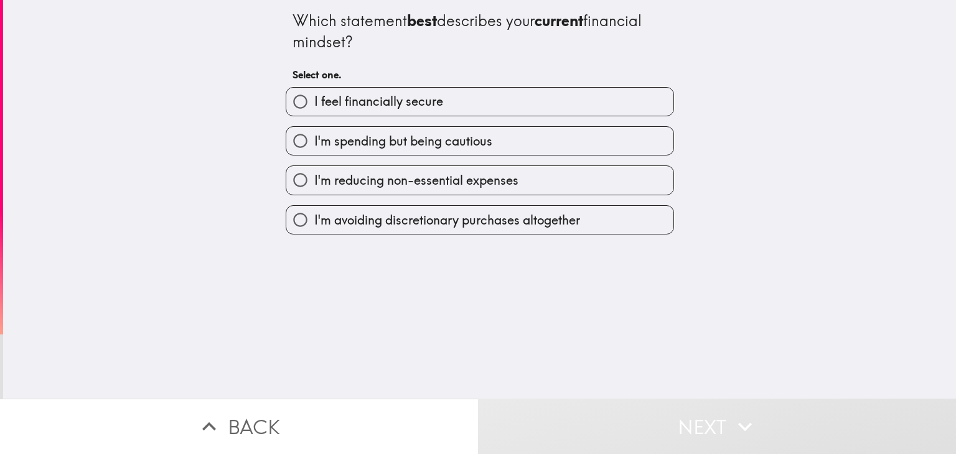
click at [488, 154] on label "I'm spending but being cautious" at bounding box center [479, 141] width 387 height 28
click at [314, 154] on input "I'm spending but being cautious" at bounding box center [300, 141] width 28 height 28
radio input "true"
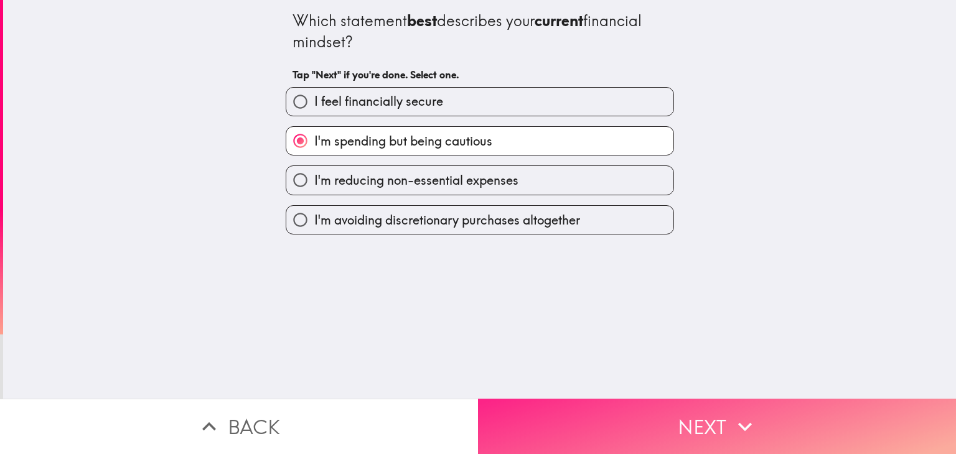
click at [558, 404] on button "Next" at bounding box center [717, 426] width 478 height 55
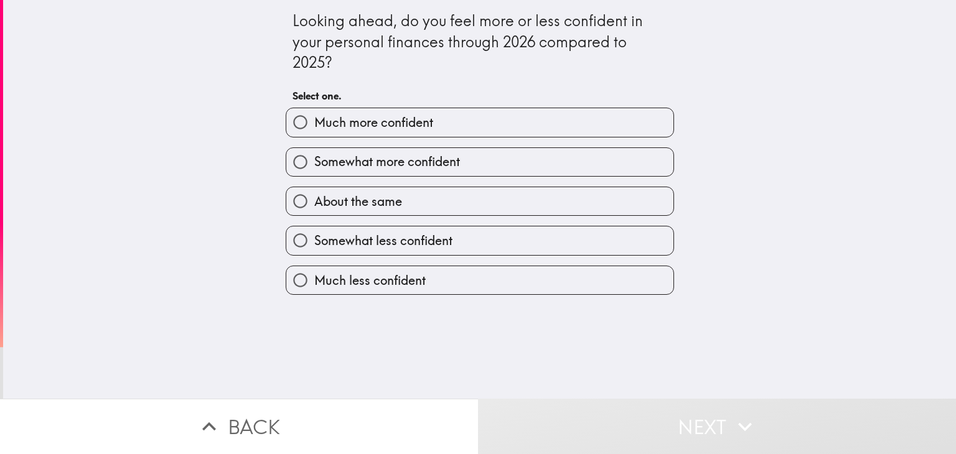
click at [483, 162] on label "Somewhat more confident" at bounding box center [479, 162] width 387 height 28
click at [314, 162] on input "Somewhat more confident" at bounding box center [300, 162] width 28 height 28
radio input "true"
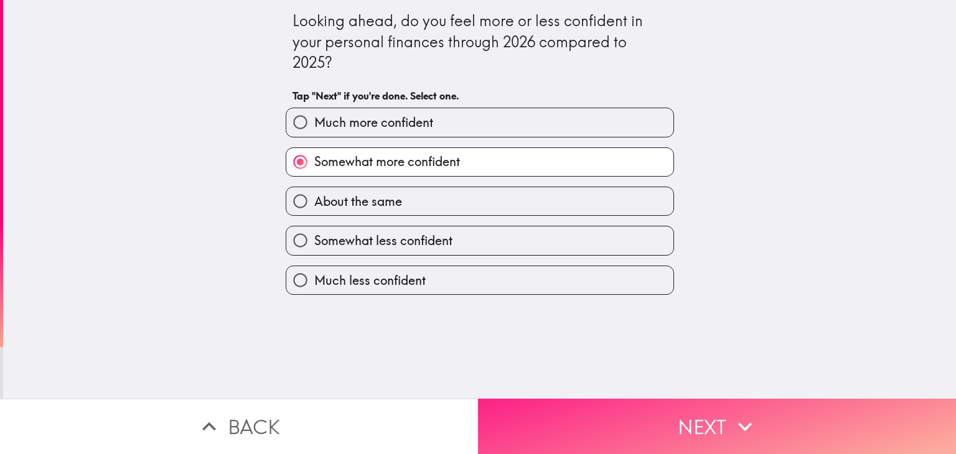
click at [584, 403] on button "Next" at bounding box center [717, 426] width 478 height 55
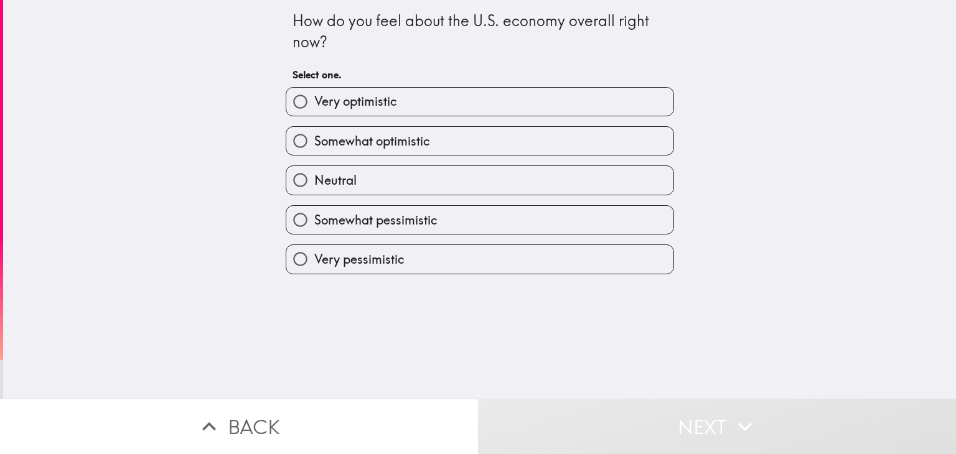
click at [477, 138] on label "Somewhat optimistic" at bounding box center [479, 141] width 387 height 28
click at [314, 138] on input "Somewhat optimistic" at bounding box center [300, 141] width 28 height 28
radio input "true"
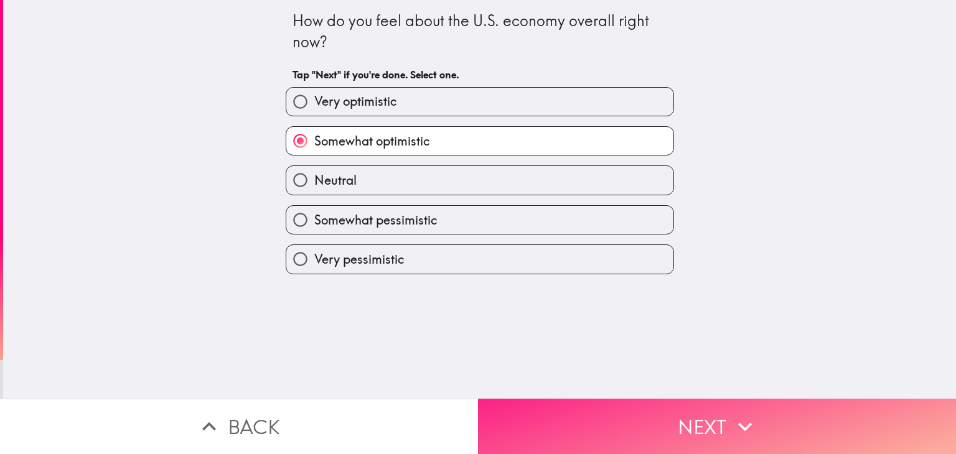
click at [590, 409] on button "Next" at bounding box center [717, 426] width 478 height 55
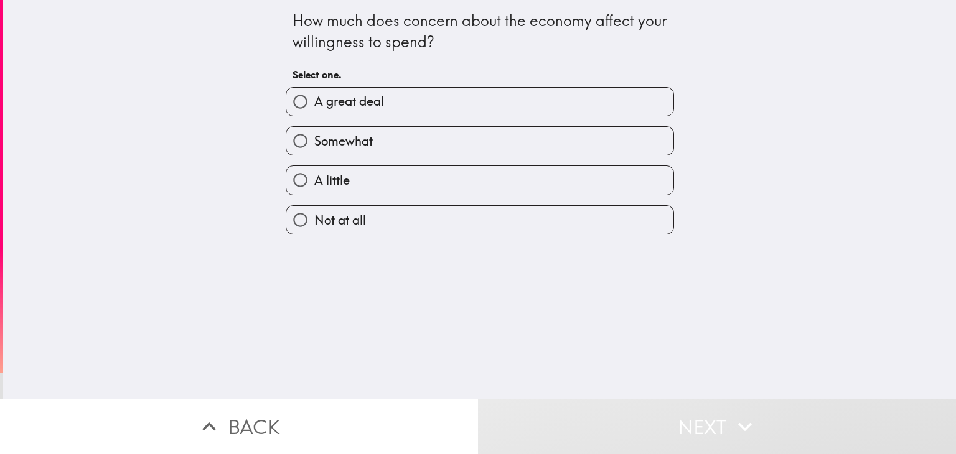
click at [482, 130] on label "Somewhat" at bounding box center [479, 141] width 387 height 28
click at [314, 130] on input "Somewhat" at bounding box center [300, 141] width 28 height 28
radio input "true"
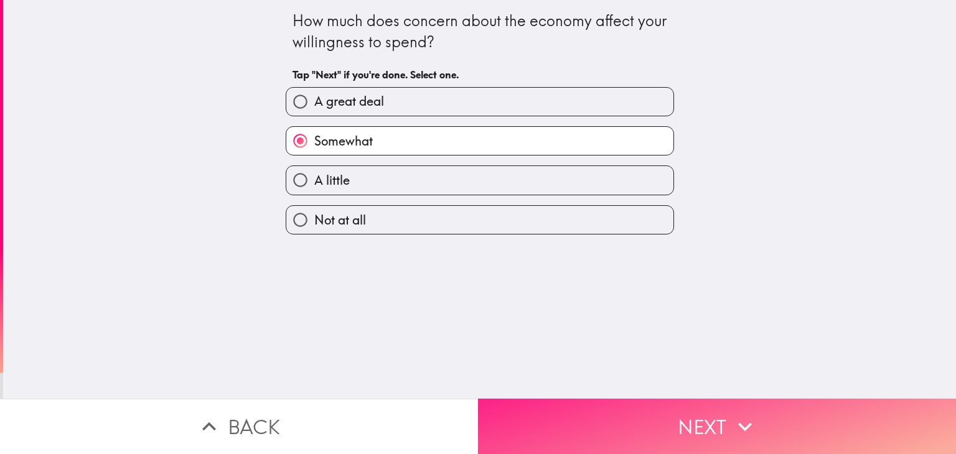
click at [580, 416] on button "Next" at bounding box center [717, 426] width 478 height 55
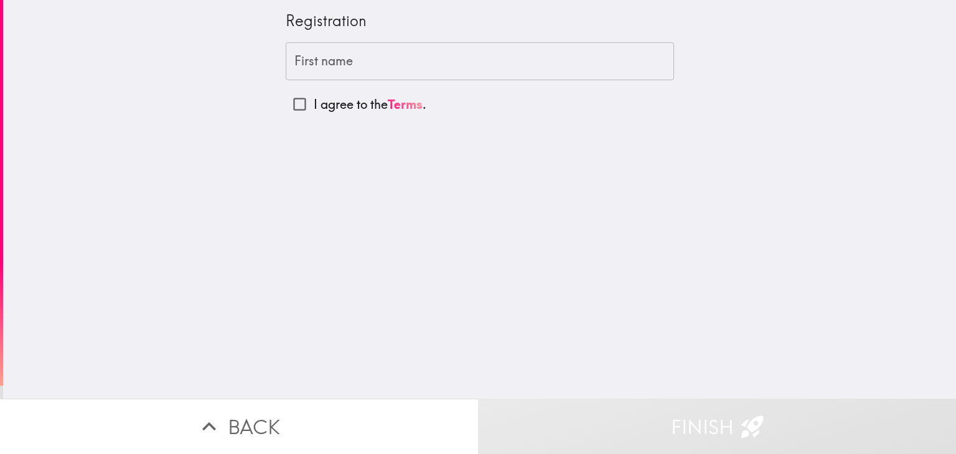
click at [409, 60] on input "First name" at bounding box center [480, 61] width 388 height 39
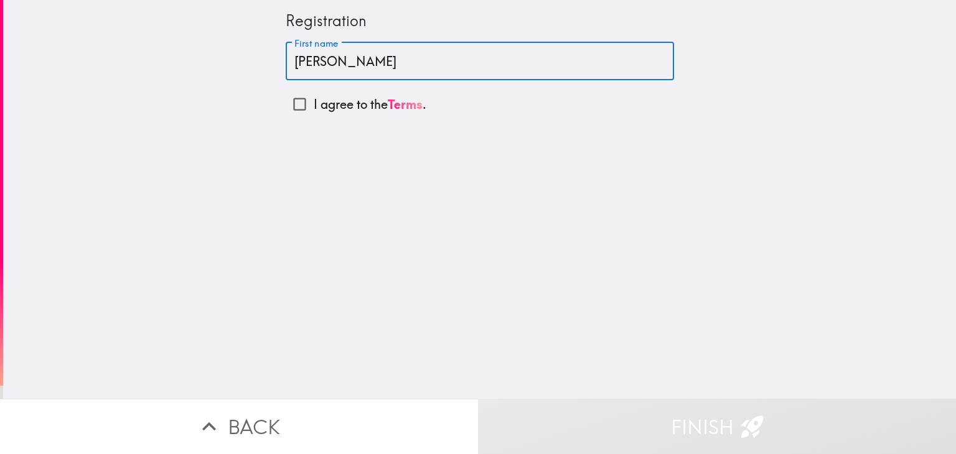
type input "[PERSON_NAME]"
click at [318, 107] on p "I agree to the Terms ." at bounding box center [370, 104] width 113 height 17
click at [314, 107] on input "I agree to the Terms ." at bounding box center [300, 104] width 28 height 28
checkbox input "true"
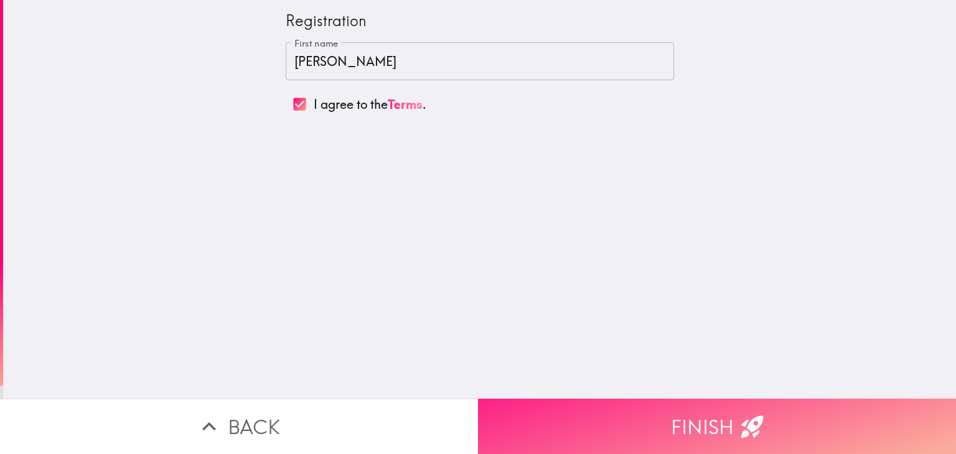
click at [667, 399] on button "Finish" at bounding box center [717, 426] width 478 height 55
